Goal: Information Seeking & Learning: Learn about a topic

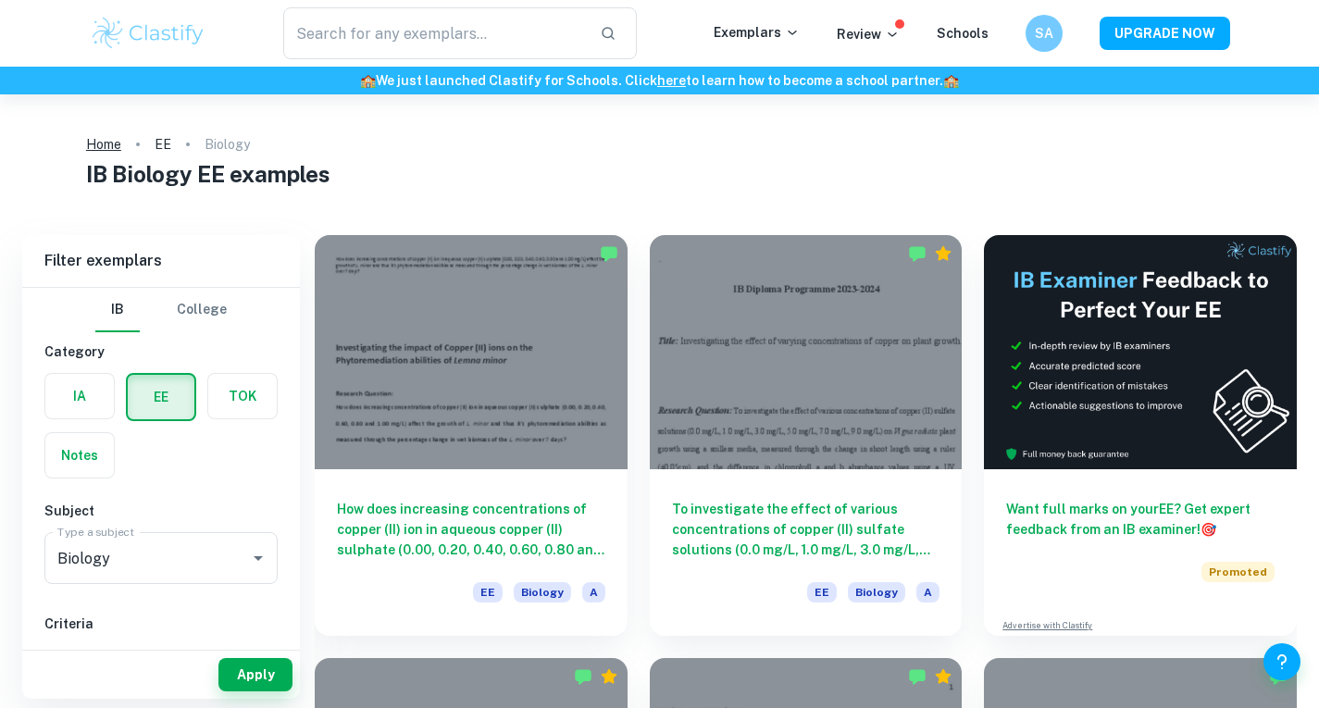
click at [106, 153] on link "Home" at bounding box center [103, 144] width 35 height 26
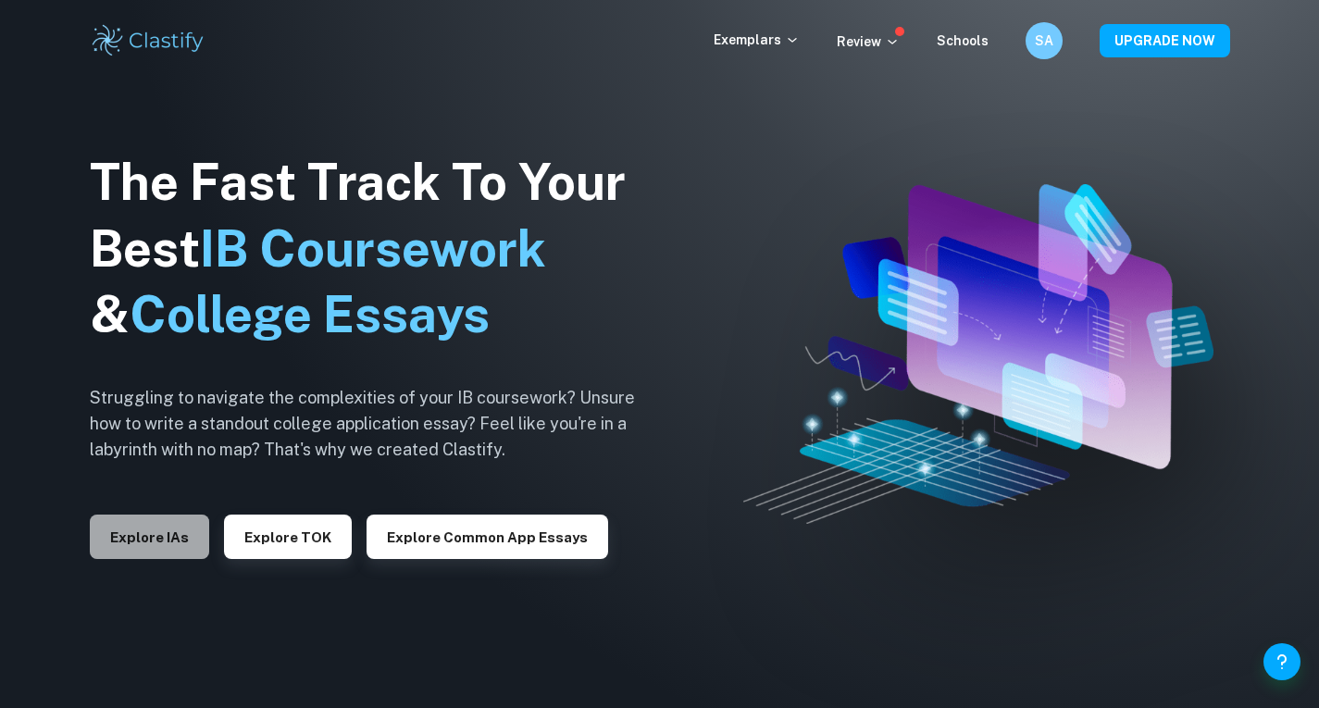
click at [147, 540] on button "Explore IAs" at bounding box center [149, 537] width 119 height 44
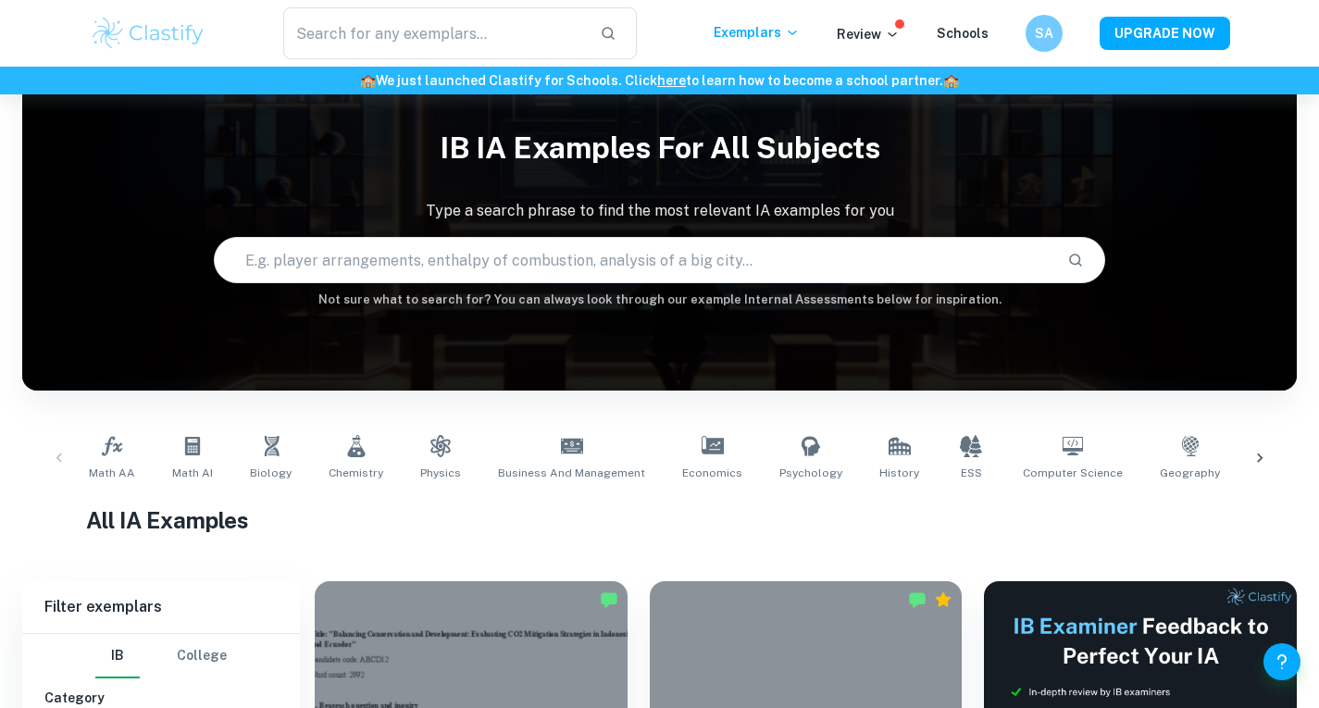
scroll to position [44, 0]
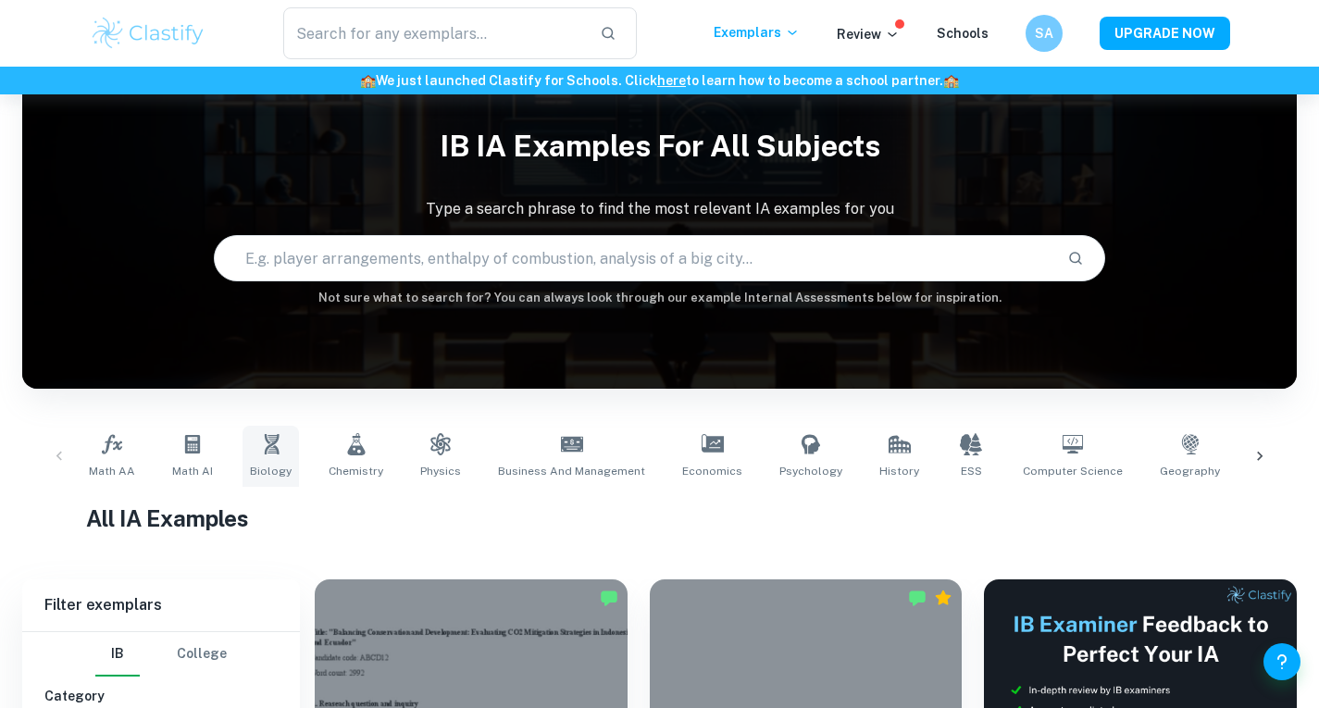
click at [270, 450] on icon at bounding box center [271, 444] width 15 height 20
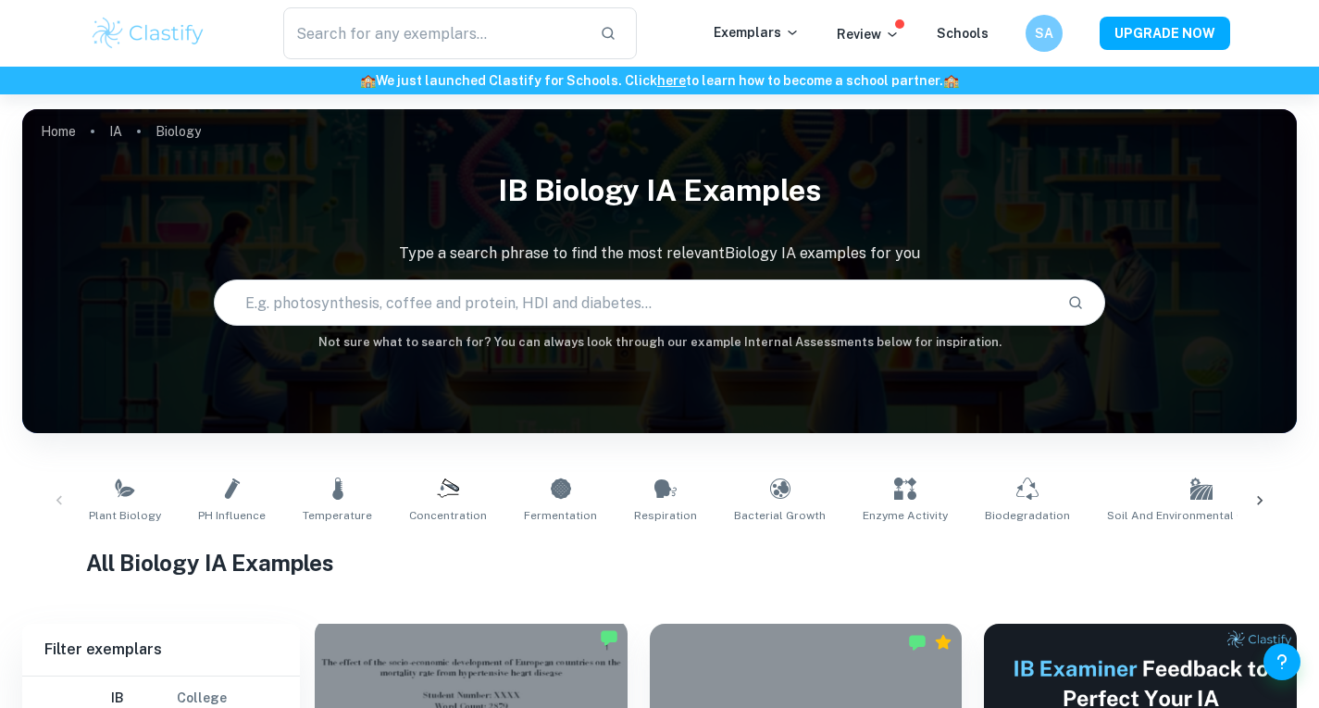
scroll to position [118, 0]
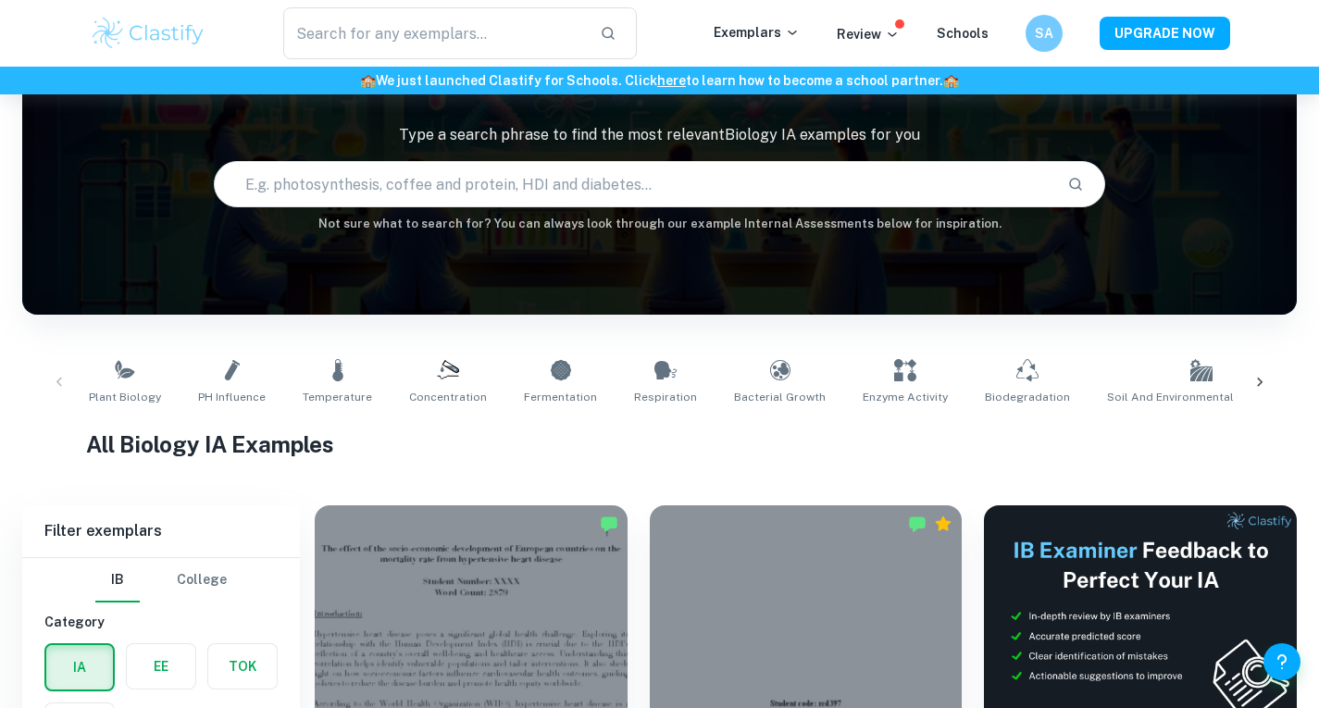
click at [389, 170] on input "text" at bounding box center [634, 184] width 839 height 52
type input "lipid hydrolysis"
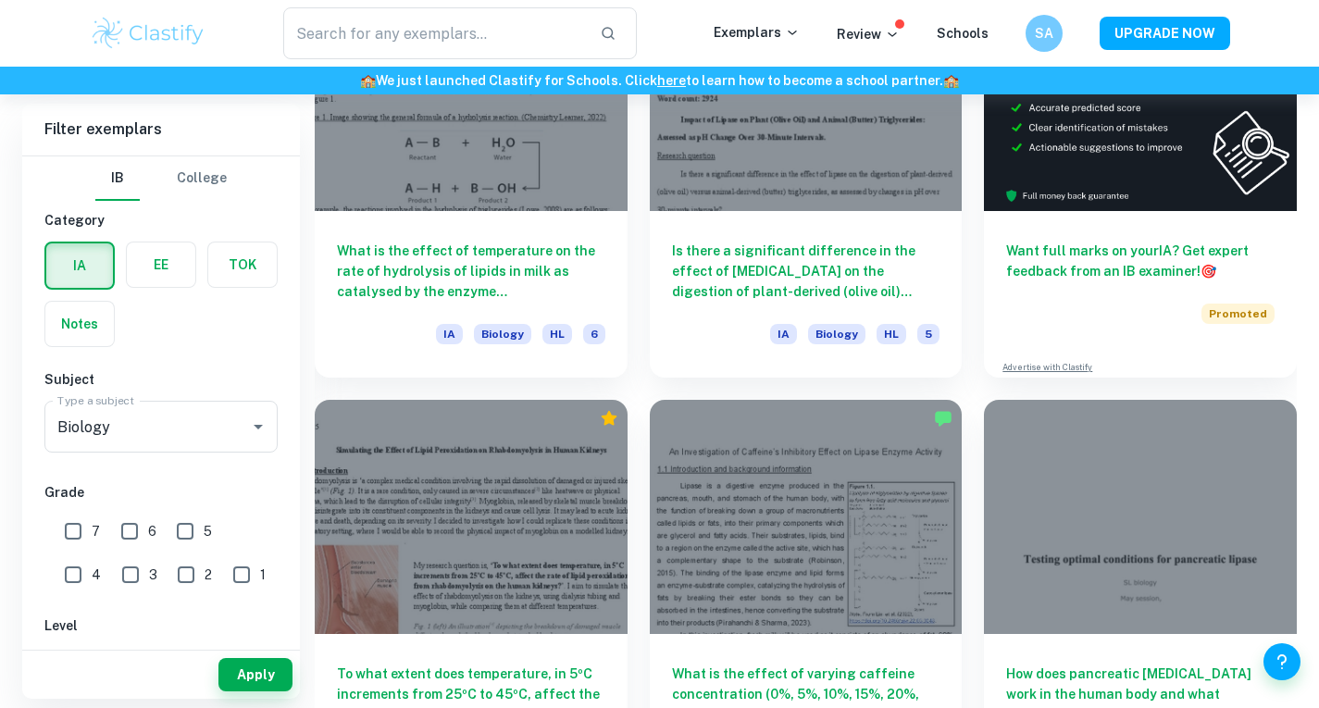
scroll to position [640, 0]
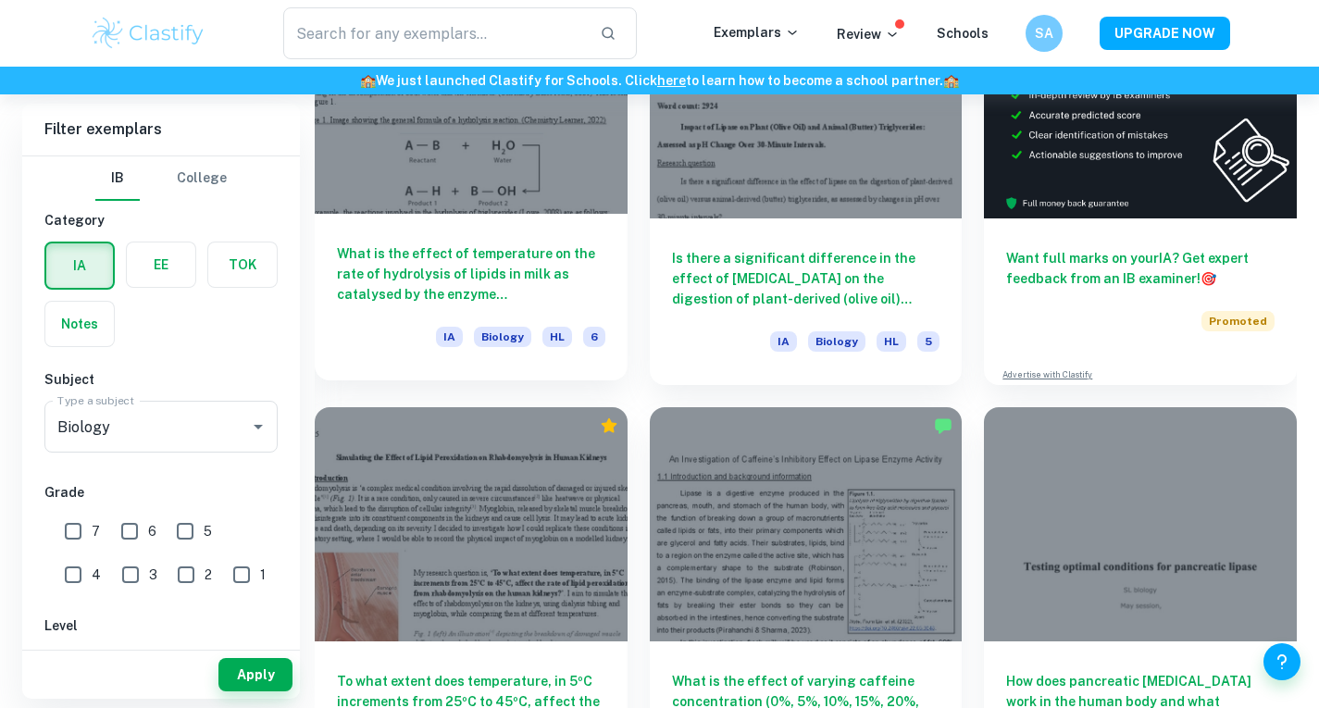
click at [517, 279] on h6 "What is the effect of temperature on the rate of hydrolysis of lipids in milk a…" at bounding box center [471, 273] width 268 height 61
